Goal: Use online tool/utility

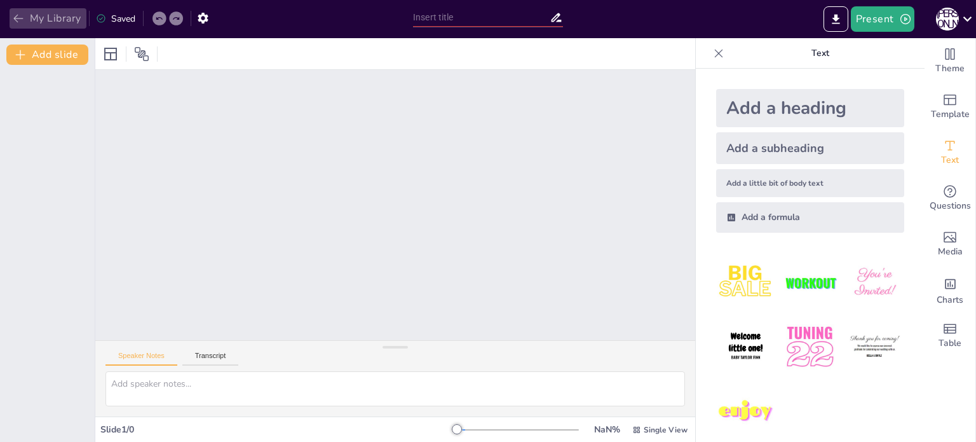
click at [22, 18] on icon "button" at bounding box center [18, 19] width 10 height 8
